Goal: Information Seeking & Learning: Learn about a topic

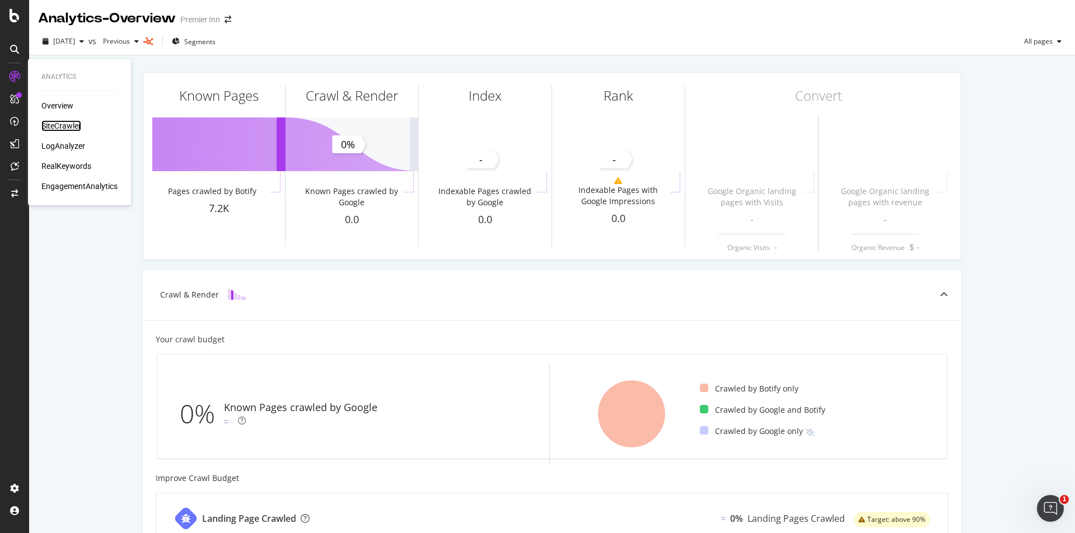
click at [65, 129] on div "SiteCrawler" at bounding box center [61, 125] width 40 height 11
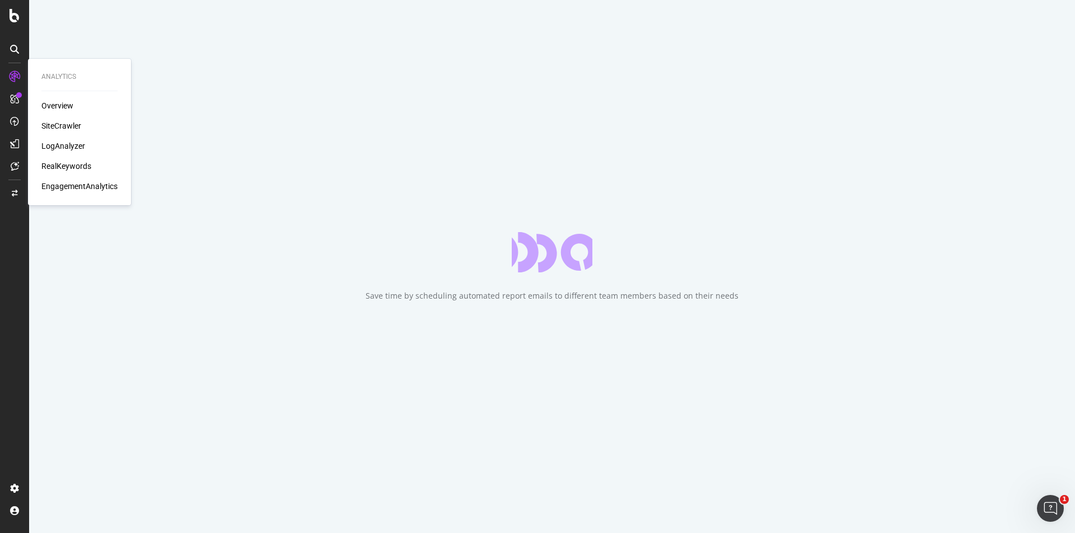
click at [60, 166] on div "RealKeywords" at bounding box center [66, 166] width 50 height 11
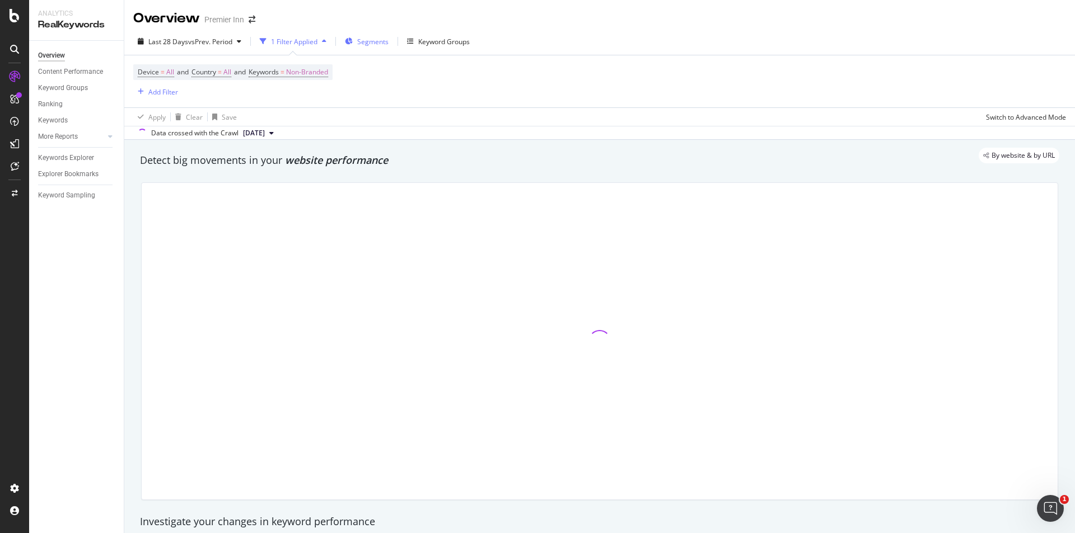
click at [360, 38] on span "Segments" at bounding box center [372, 42] width 31 height 10
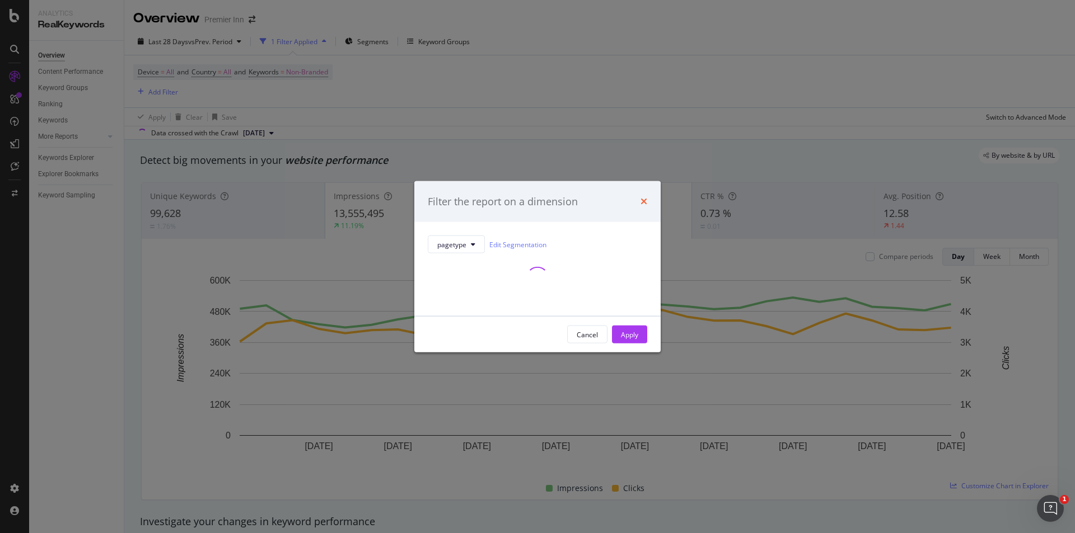
click at [644, 204] on icon "times" at bounding box center [643, 201] width 7 height 9
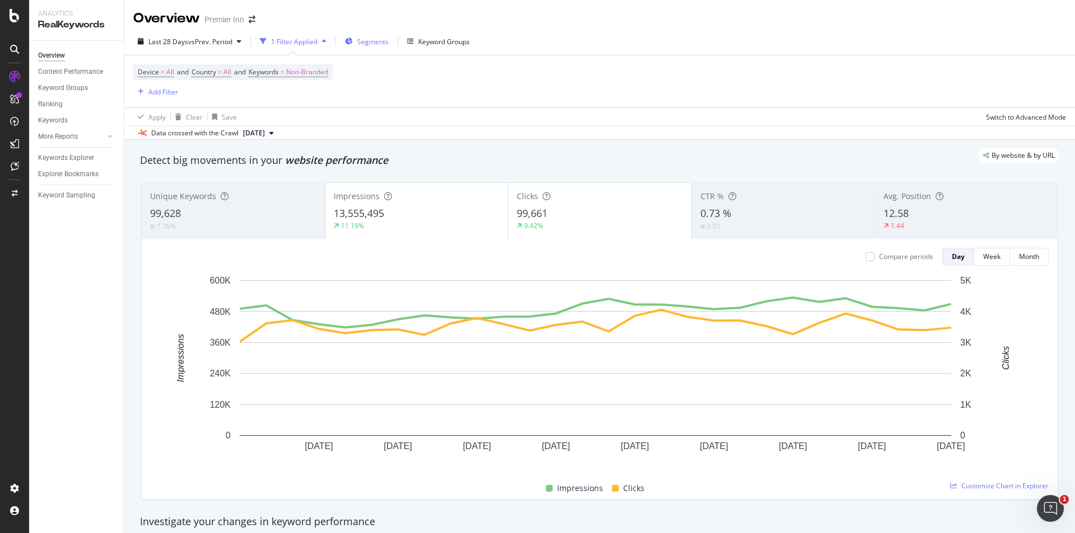
click at [357, 43] on div "Segments" at bounding box center [367, 41] width 44 height 17
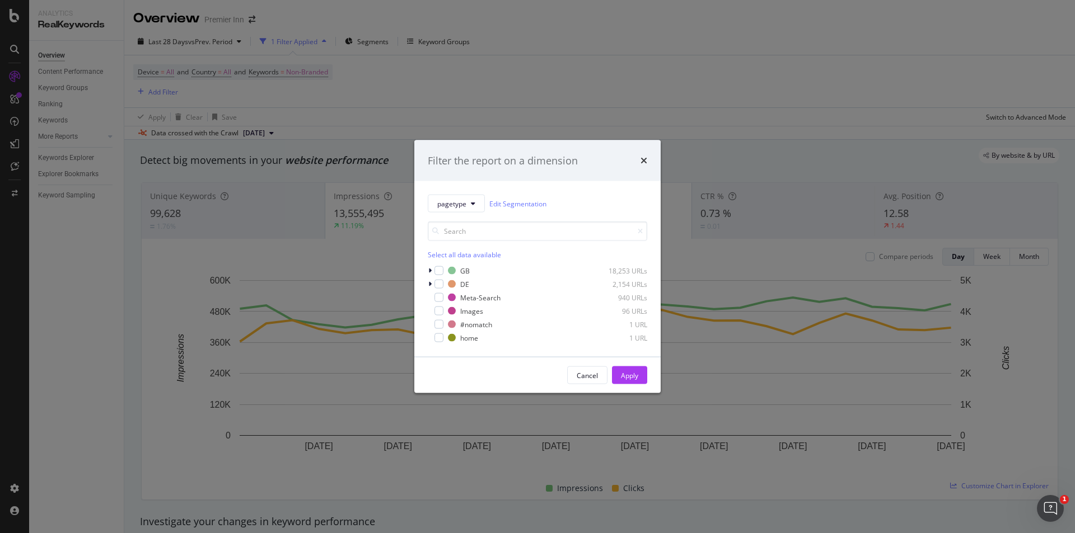
click at [429, 67] on div "Filter the report on a dimension pagetype Edit Segmentation Select all data ava…" at bounding box center [537, 266] width 1075 height 533
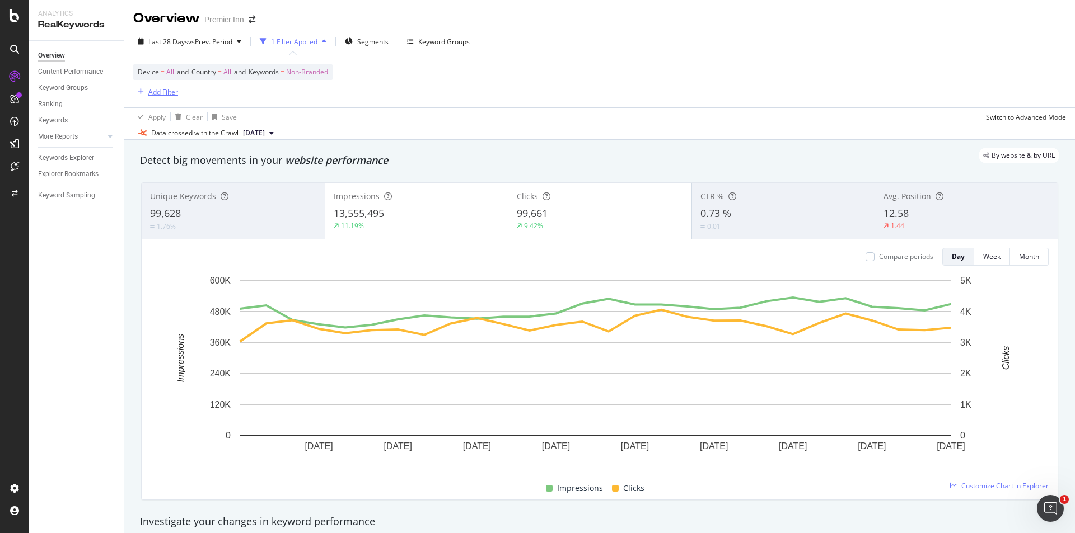
click at [160, 92] on div "Add Filter" at bounding box center [163, 92] width 30 height 10
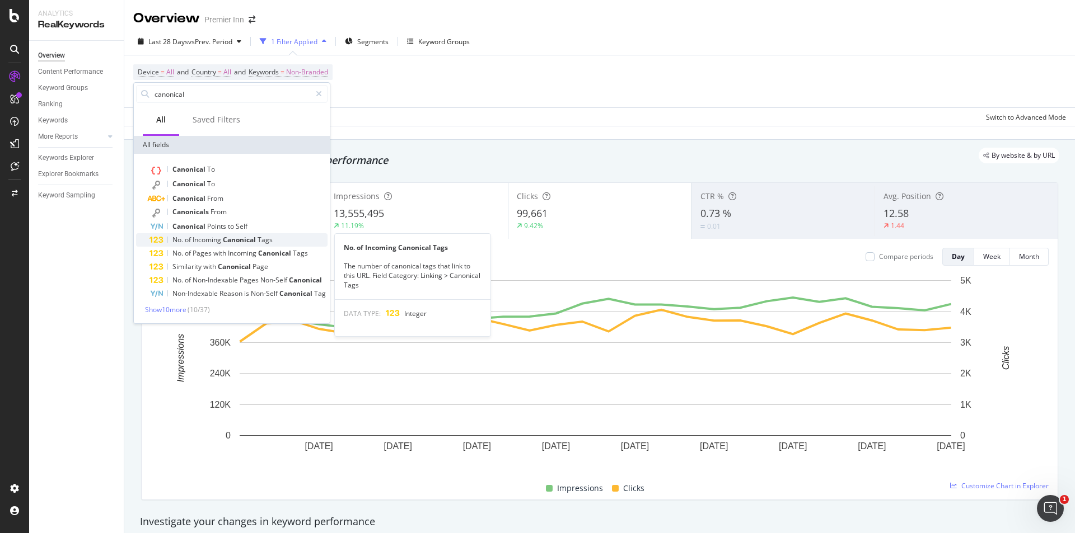
type input "canonical"
click at [214, 241] on span "Incoming" at bounding box center [208, 240] width 30 height 10
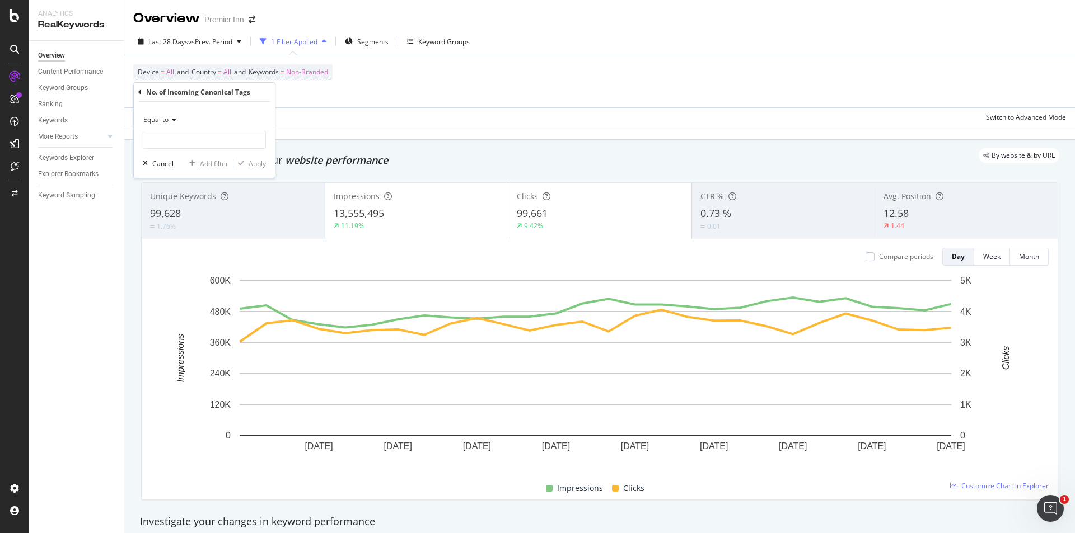
click at [170, 120] on icon at bounding box center [172, 119] width 8 height 7
click at [166, 199] on span "Greater than" at bounding box center [168, 201] width 40 height 10
click at [168, 139] on input "number" at bounding box center [204, 140] width 123 height 18
type input "1"
click at [250, 161] on div "Apply" at bounding box center [257, 164] width 17 height 10
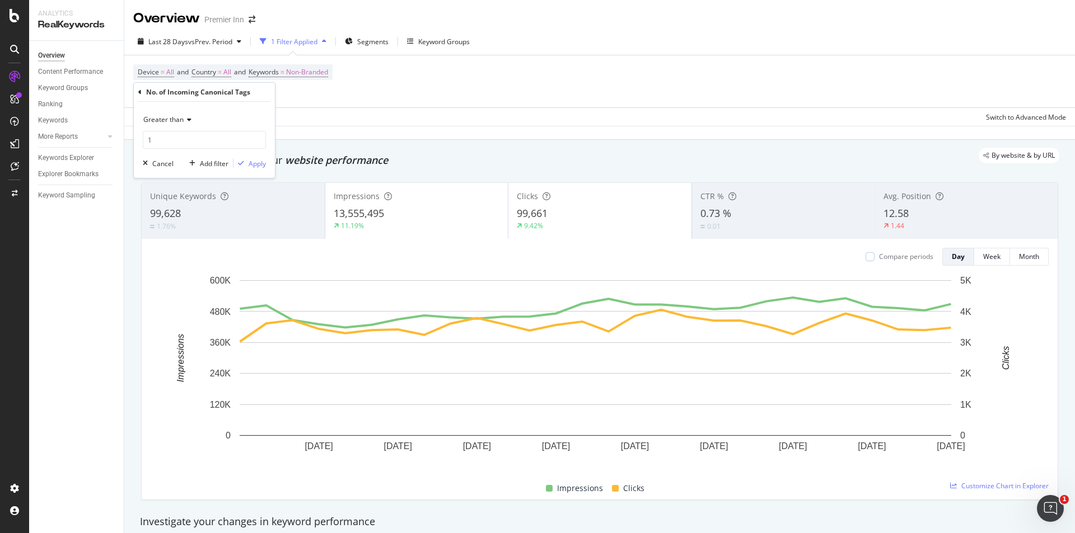
click at [251, 166] on div "Detect big movements in your website performance" at bounding box center [599, 160] width 919 height 15
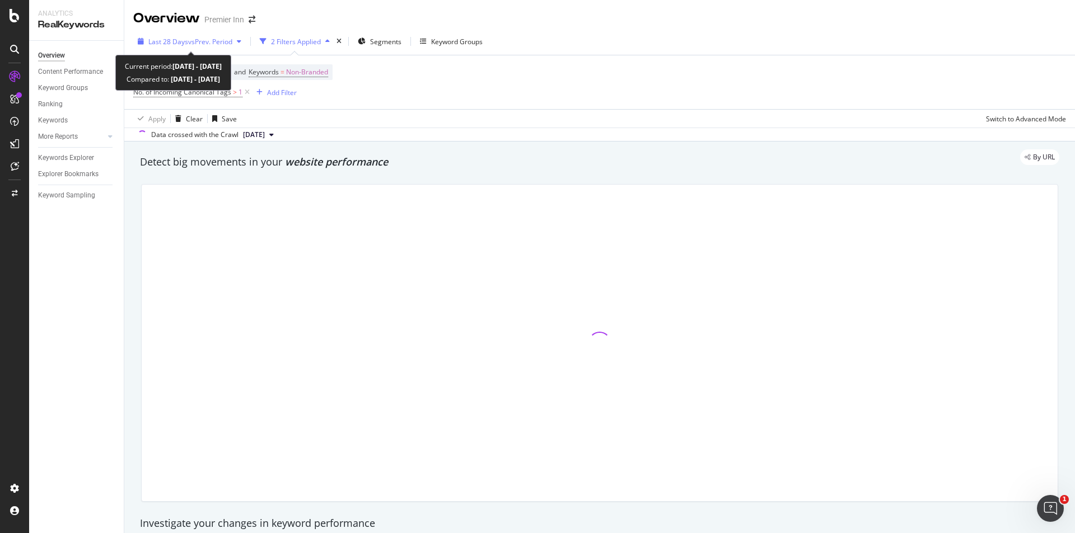
click at [196, 40] on span "vs Prev. Period" at bounding box center [210, 42] width 44 height 10
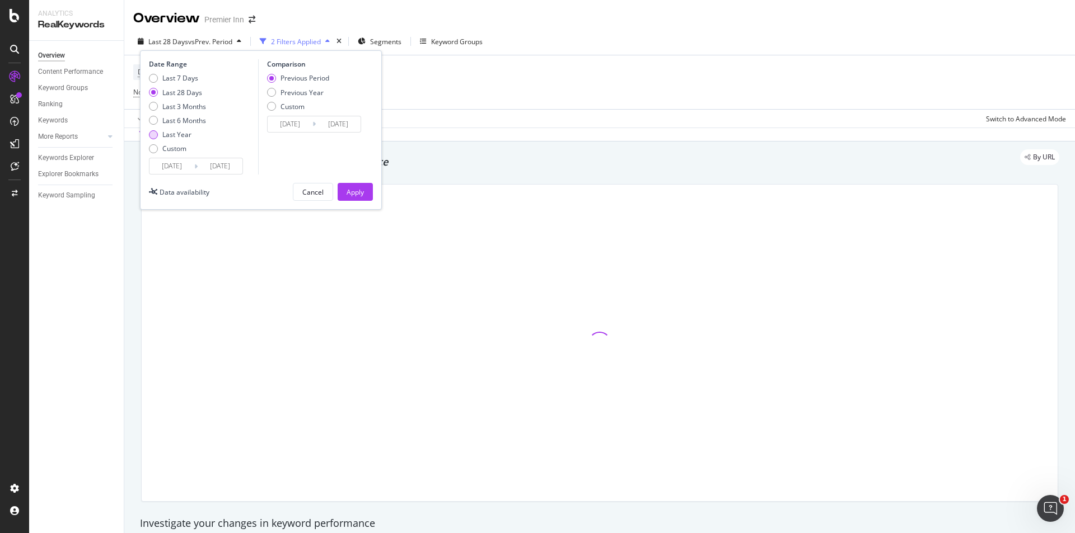
click at [153, 134] on div "Last Year" at bounding box center [153, 134] width 9 height 9
type input "[DATE]"
click at [346, 194] on div "Apply" at bounding box center [354, 193] width 17 height 10
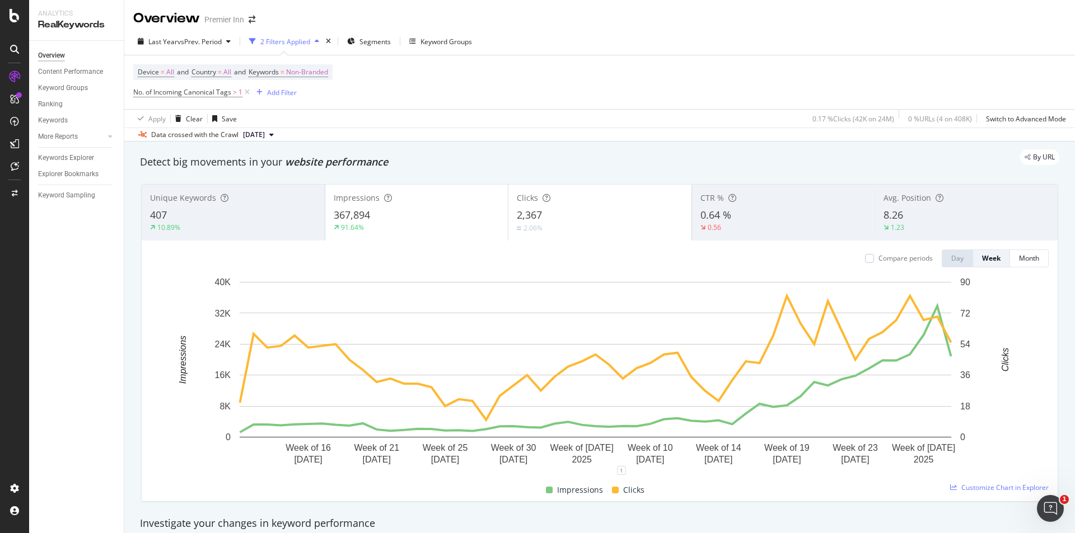
click at [967, 215] on div "8.26" at bounding box center [966, 215] width 166 height 15
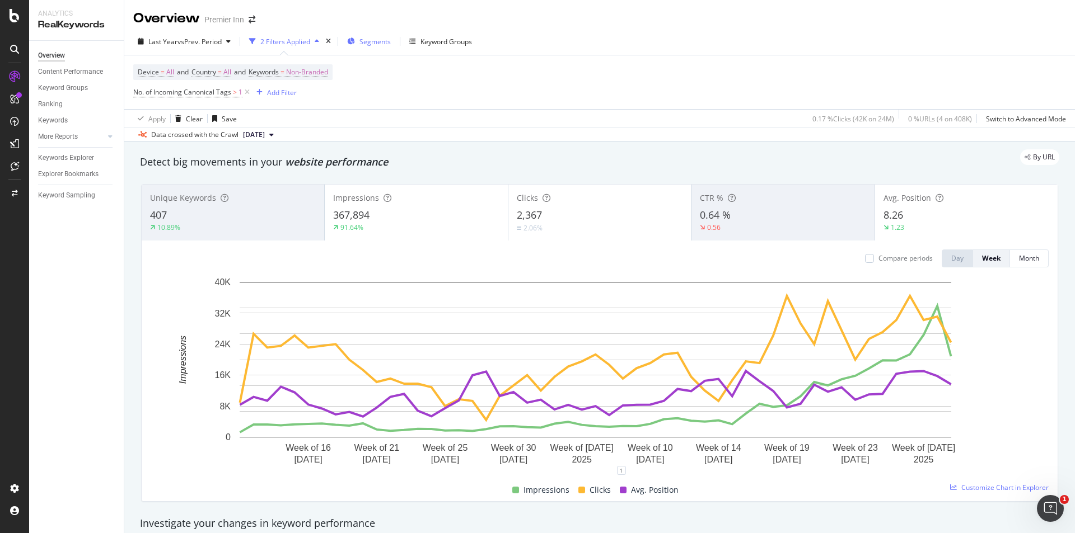
click at [371, 38] on span "Segments" at bounding box center [374, 42] width 31 height 10
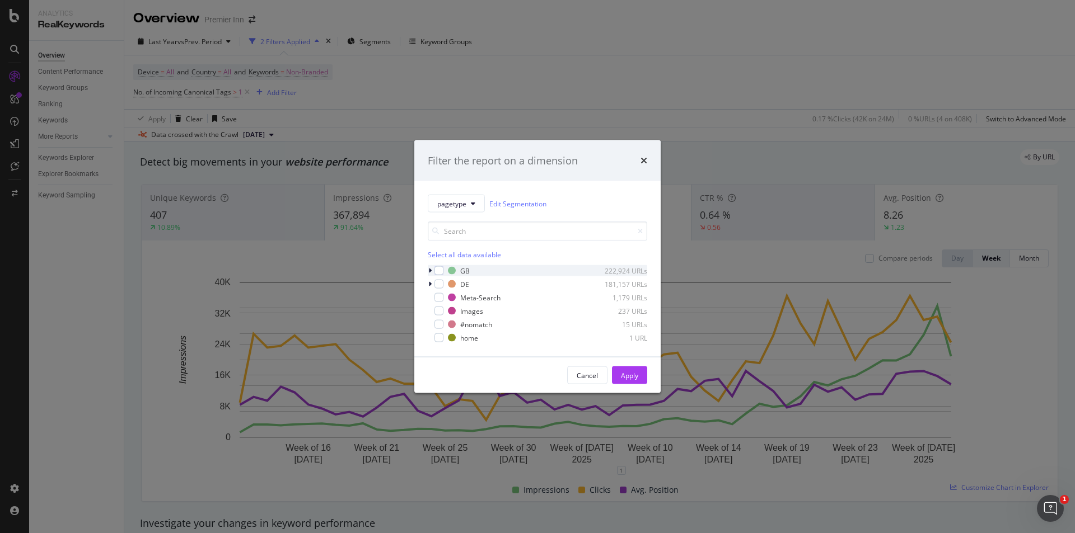
click at [430, 271] on icon "modal" at bounding box center [429, 271] width 3 height 7
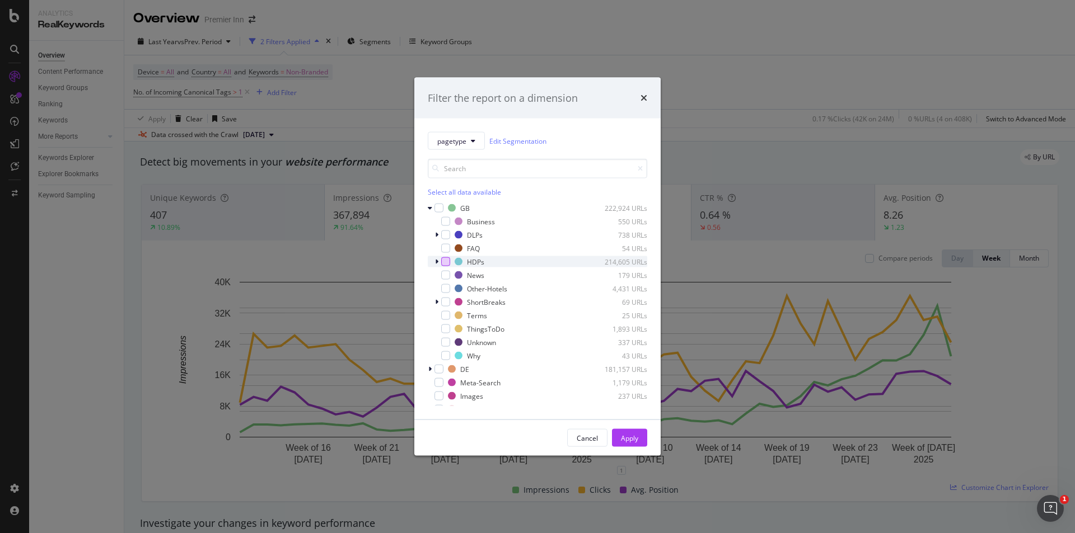
click at [446, 263] on div "modal" at bounding box center [445, 261] width 9 height 9
click at [626, 449] on div "Cancel Apply" at bounding box center [537, 438] width 246 height 36
drag, startPoint x: 627, startPoint y: 436, endPoint x: 935, endPoint y: 533, distance: 322.2
click at [627, 437] on div "Apply" at bounding box center [629, 438] width 17 height 10
